Goal: Find specific page/section: Find specific page/section

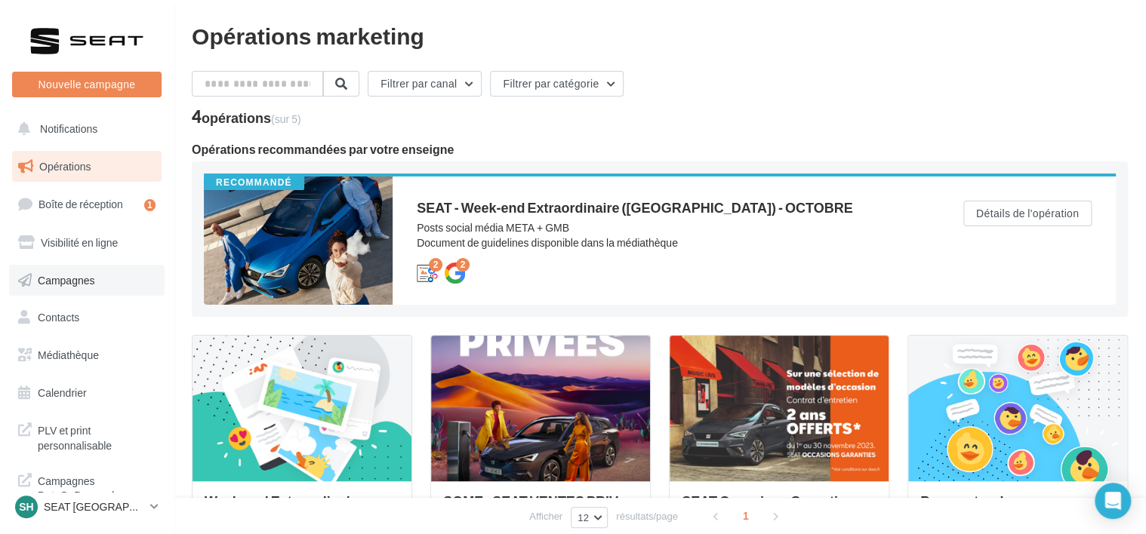
click at [77, 270] on link "Campagnes" at bounding box center [86, 281] width 155 height 32
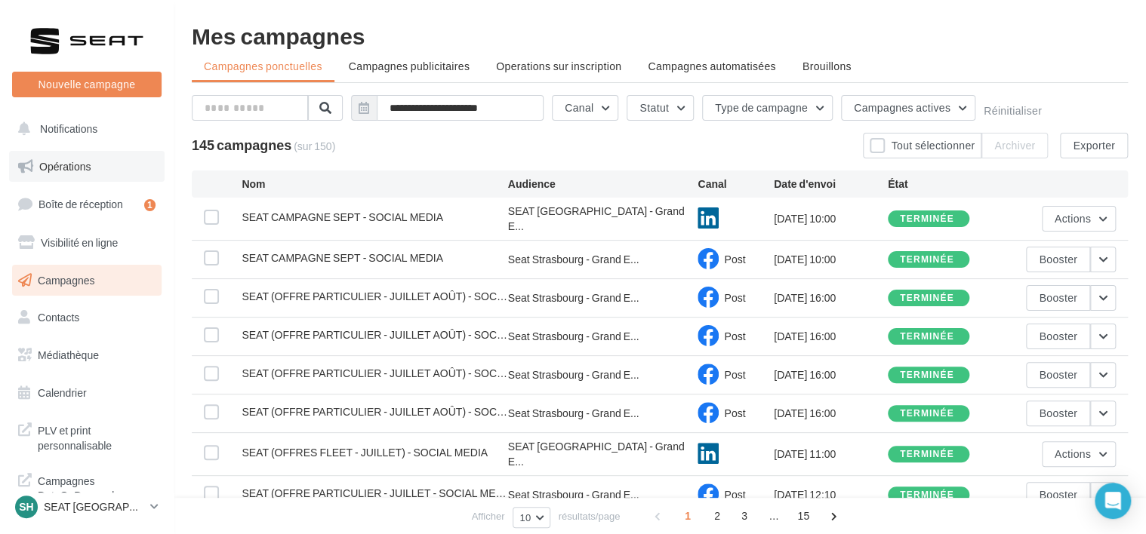
click at [87, 160] on span "Opérations" at bounding box center [64, 166] width 51 height 13
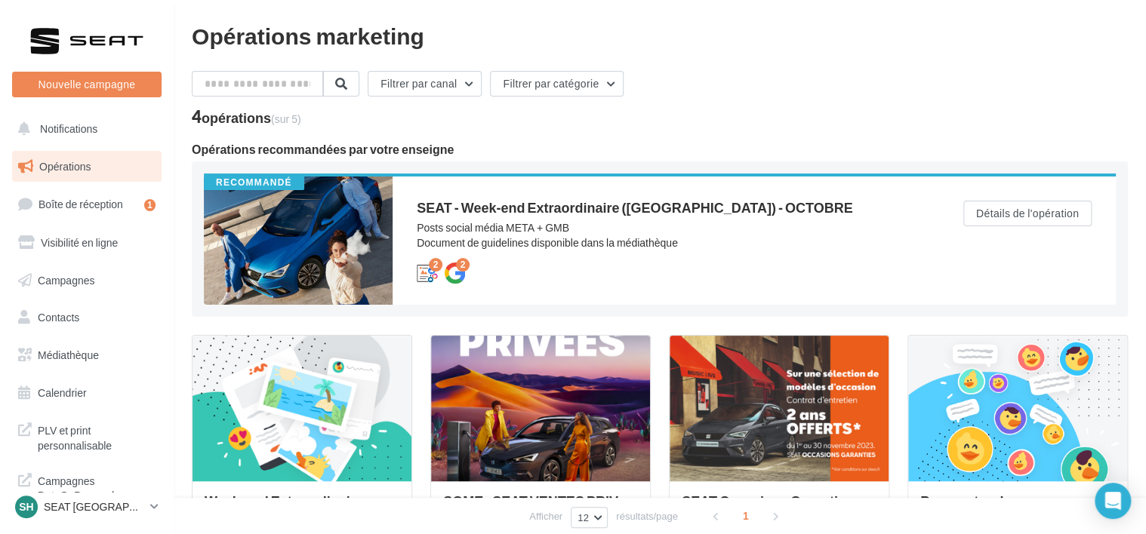
scroll to position [167, 0]
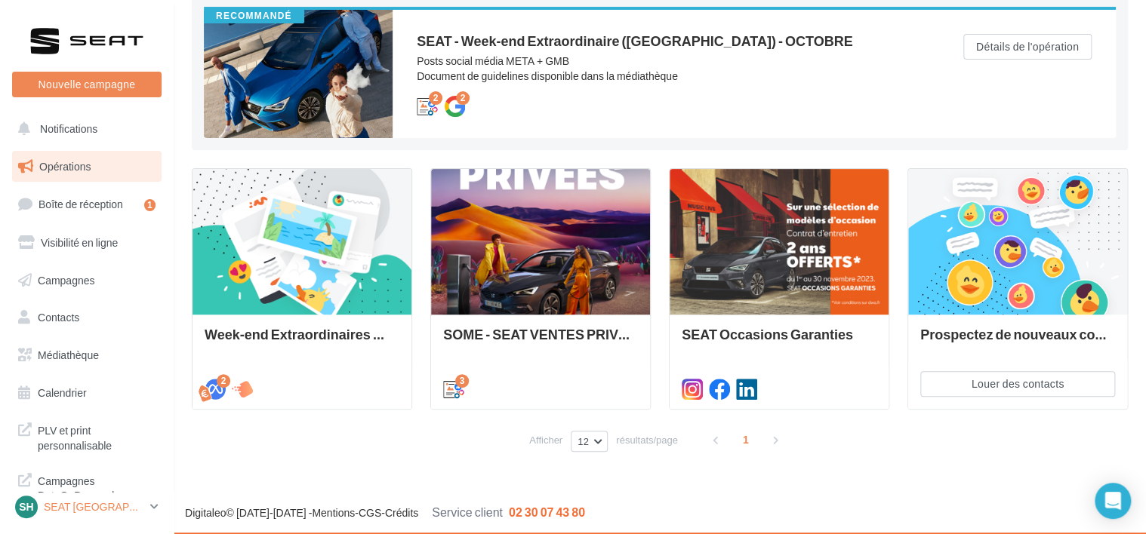
click at [100, 506] on p "SEAT [GEOGRAPHIC_DATA]" at bounding box center [94, 507] width 100 height 15
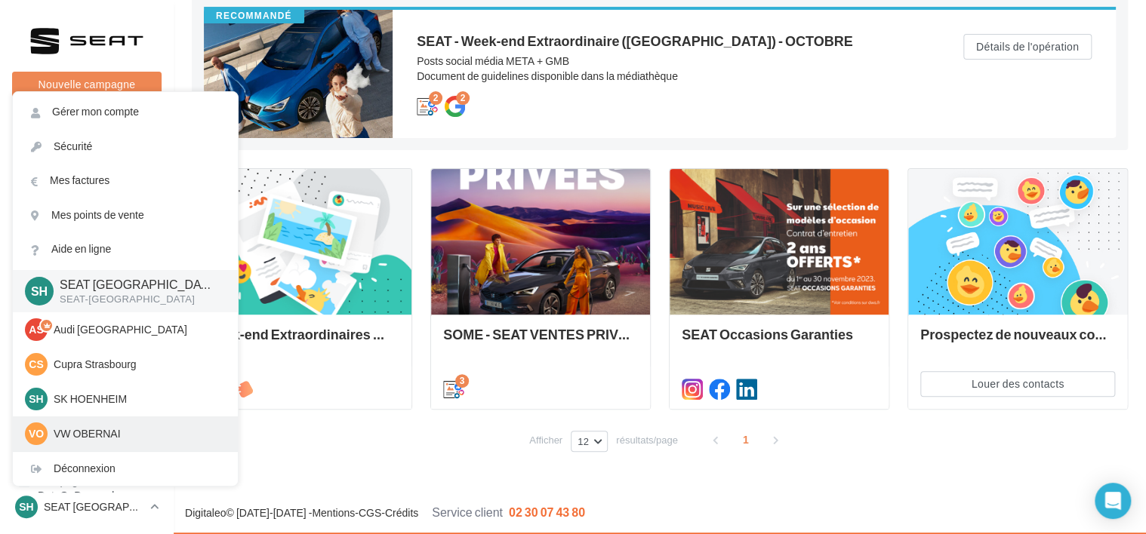
click at [125, 425] on div "VO VW OBERNAI vw-obe-dut" at bounding box center [125, 434] width 201 height 23
